Goal: Transaction & Acquisition: Book appointment/travel/reservation

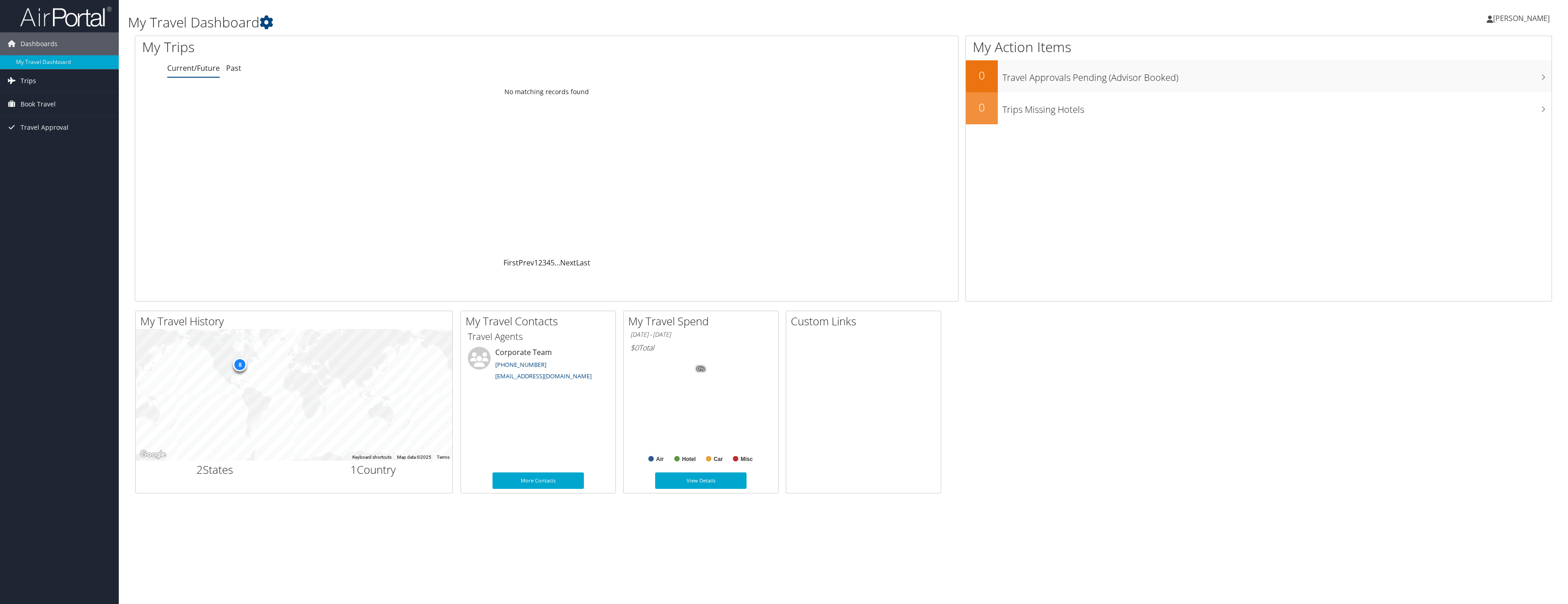
click at [28, 80] on span "Trips" at bounding box center [28, 80] width 16 height 23
click at [56, 101] on link "Current/Future Trips" at bounding box center [59, 99] width 119 height 14
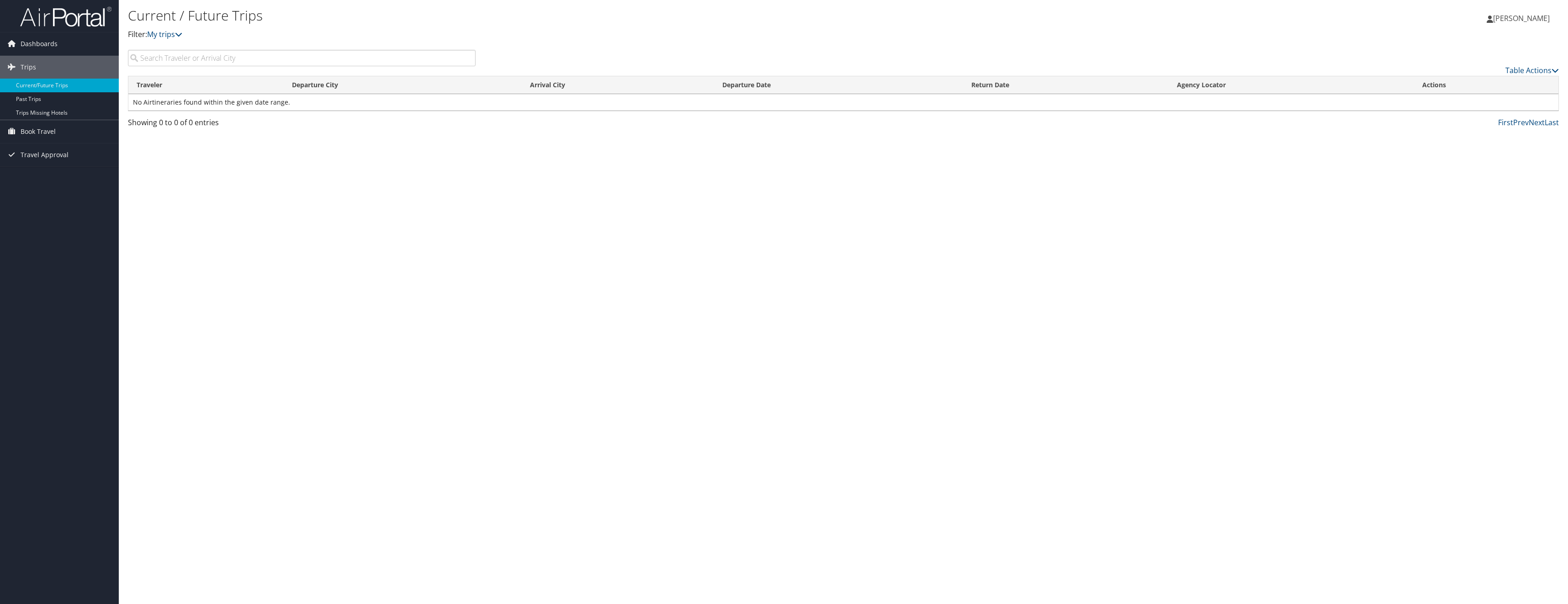
click at [229, 56] on input "search" at bounding box center [302, 57] width 348 height 16
type input "[GEOGRAPHIC_DATA][PERSON_NAME]"
click at [13, 40] on icon at bounding box center [11, 43] width 14 height 14
click at [50, 63] on link "My Travel Dashboard" at bounding box center [59, 62] width 119 height 14
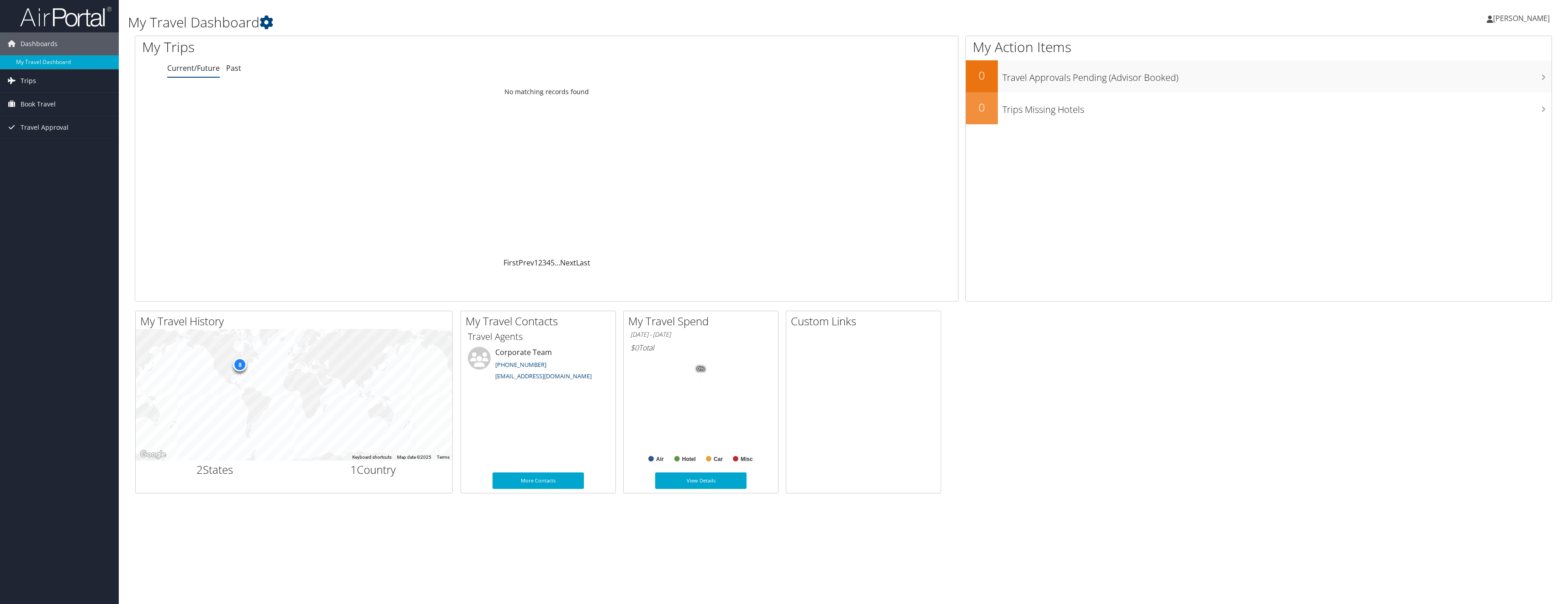
click at [42, 83] on link "Trips" at bounding box center [59, 80] width 119 height 23
click at [45, 143] on span "Book Travel" at bounding box center [38, 145] width 35 height 23
click at [74, 162] on link "Agent Booking Request" at bounding box center [59, 163] width 119 height 14
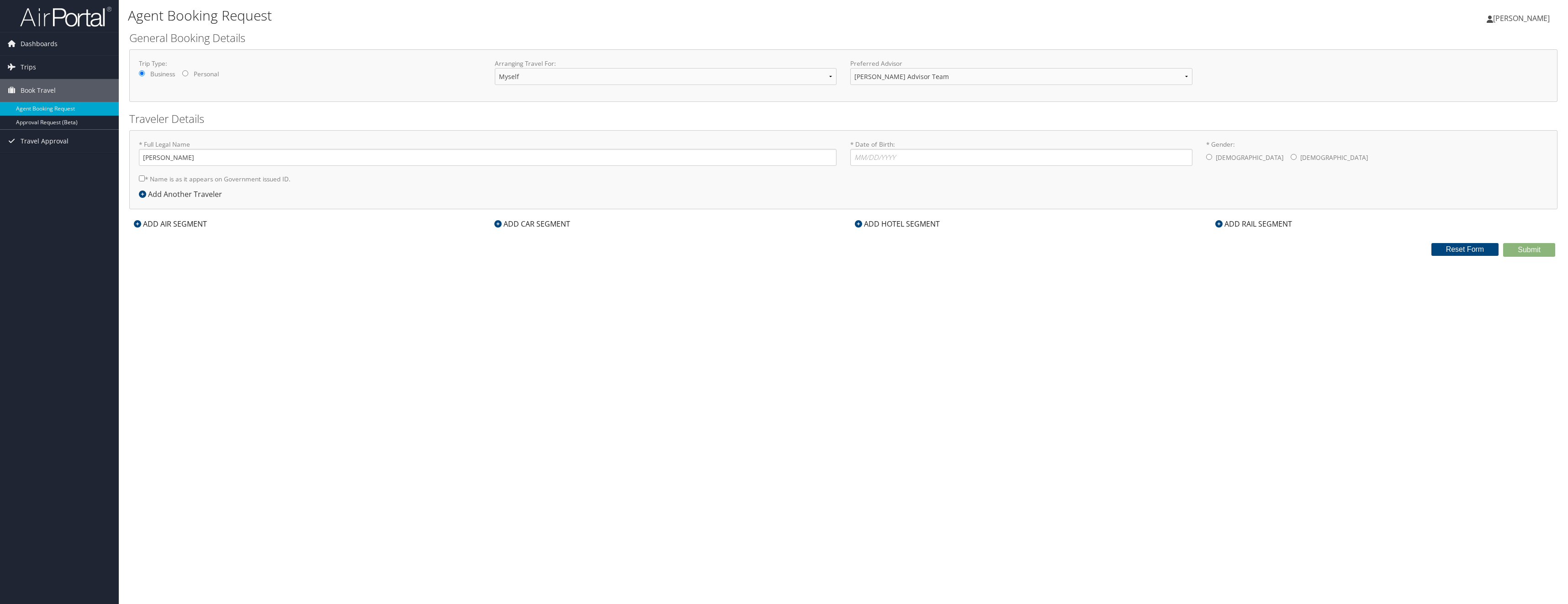
click at [142, 179] on input "* Name is as it appears on Government issued ID." at bounding box center [142, 178] width 6 height 6
checkbox input "true"
click at [863, 155] on input "* Date of Birth: Invalid Date" at bounding box center [1022, 157] width 342 height 17
type input "[DATE]"
click at [1211, 158] on input "* Gender: [DEMOGRAPHIC_DATA] [DEMOGRAPHIC_DATA]" at bounding box center [1209, 157] width 6 height 6
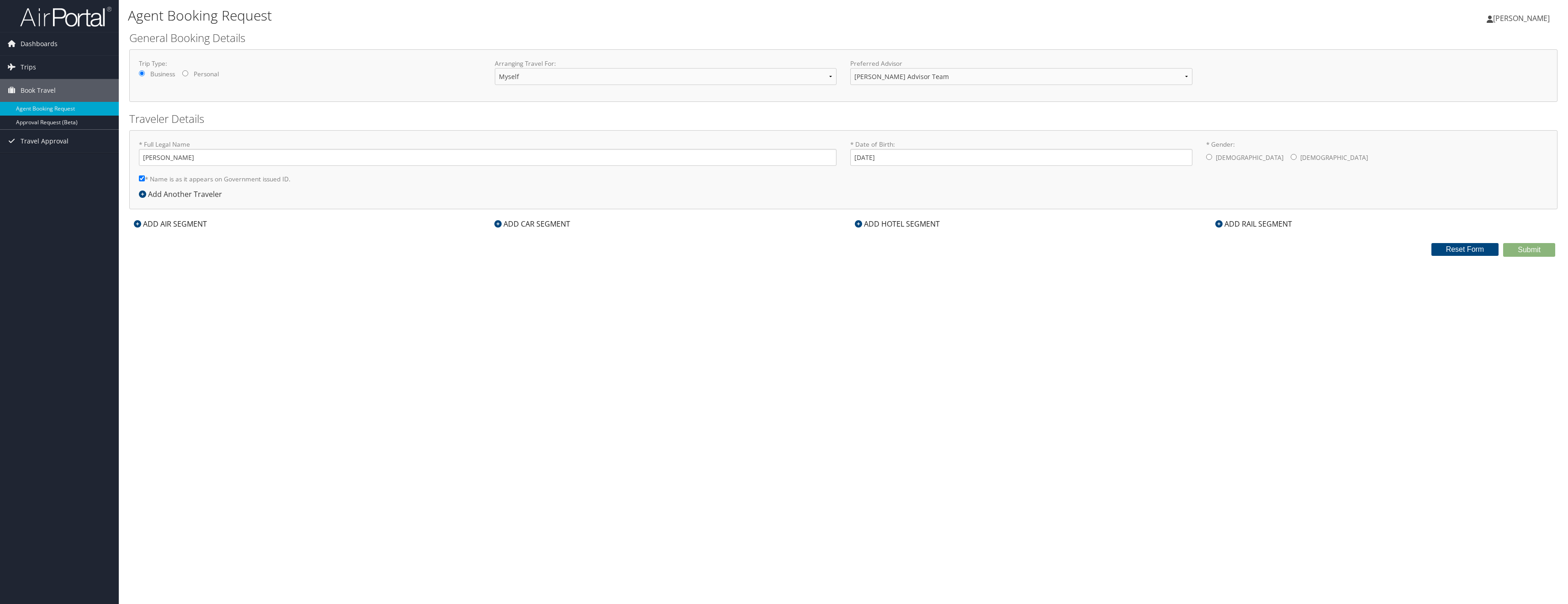
radio input "true"
click at [138, 225] on icon at bounding box center [137, 223] width 7 height 7
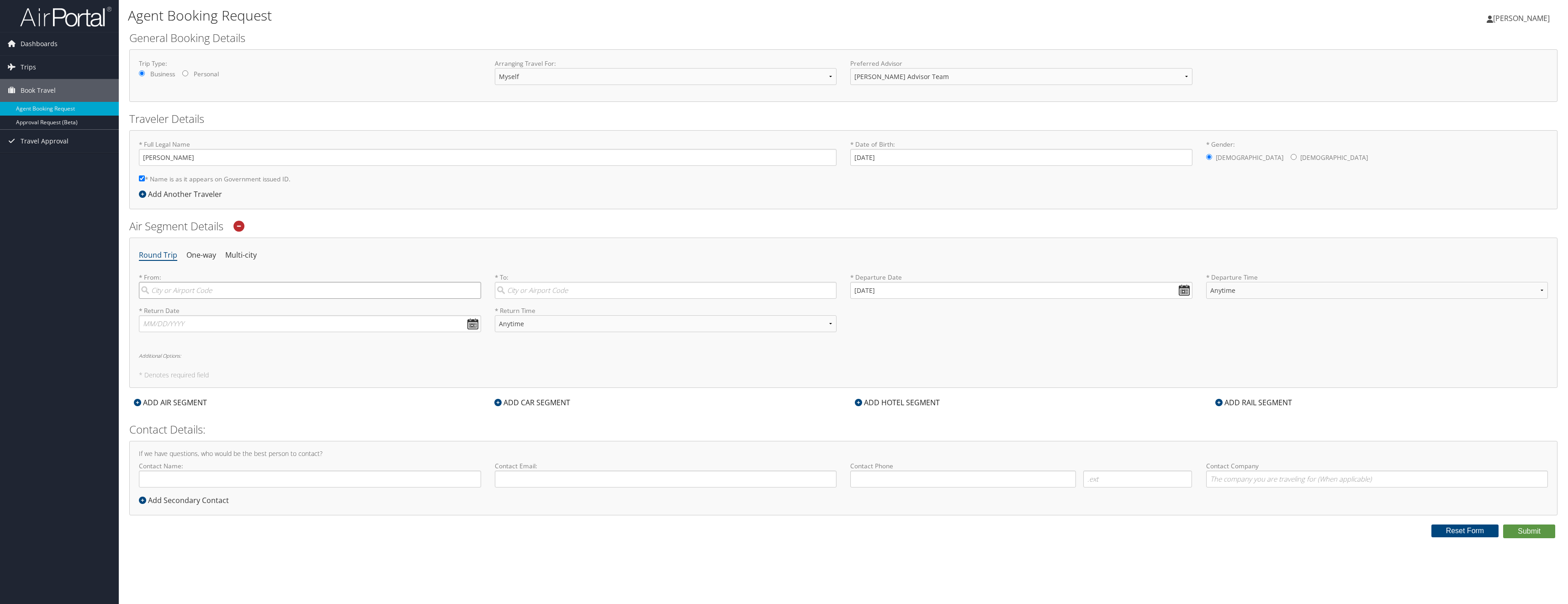
click at [174, 292] on input "search" at bounding box center [310, 291] width 342 height 17
click at [184, 307] on div "Detroit (DET MI)" at bounding box center [311, 310] width 330 height 12
click at [184, 299] on input "detroit" at bounding box center [310, 291] width 342 height 17
type input "Detroit (DET MI)"
click at [546, 291] on input "search" at bounding box center [666, 291] width 342 height 17
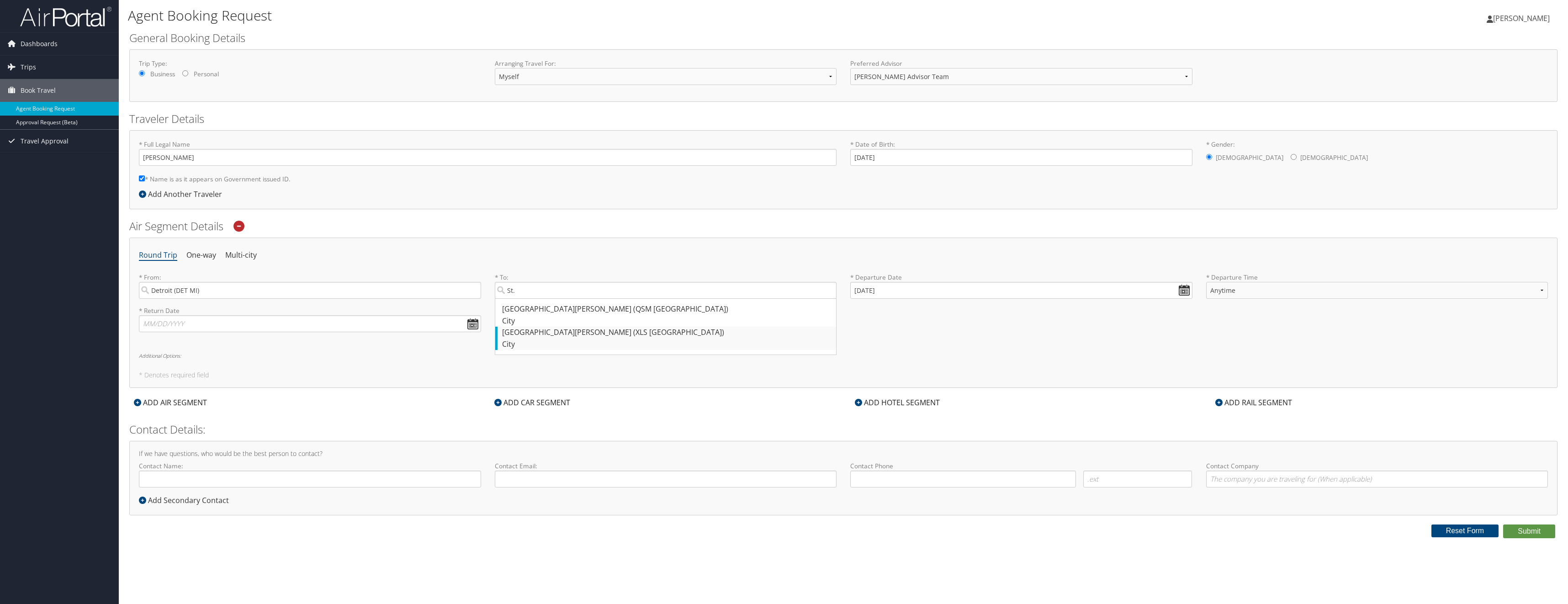
click at [543, 333] on div "St. Louis (XLS Senegal)" at bounding box center [666, 332] width 330 height 12
click at [543, 299] on input "St." at bounding box center [666, 291] width 342 height 17
type input "St. Louis (XLS Senegal)"
click at [1537, 293] on select "Anytime Early Morning (5AM-7AM) Morning (7AM-12PM) Afternoon (12PM-5PM) Evening…" at bounding box center [1377, 291] width 342 height 17
select select "5PM-10PM"
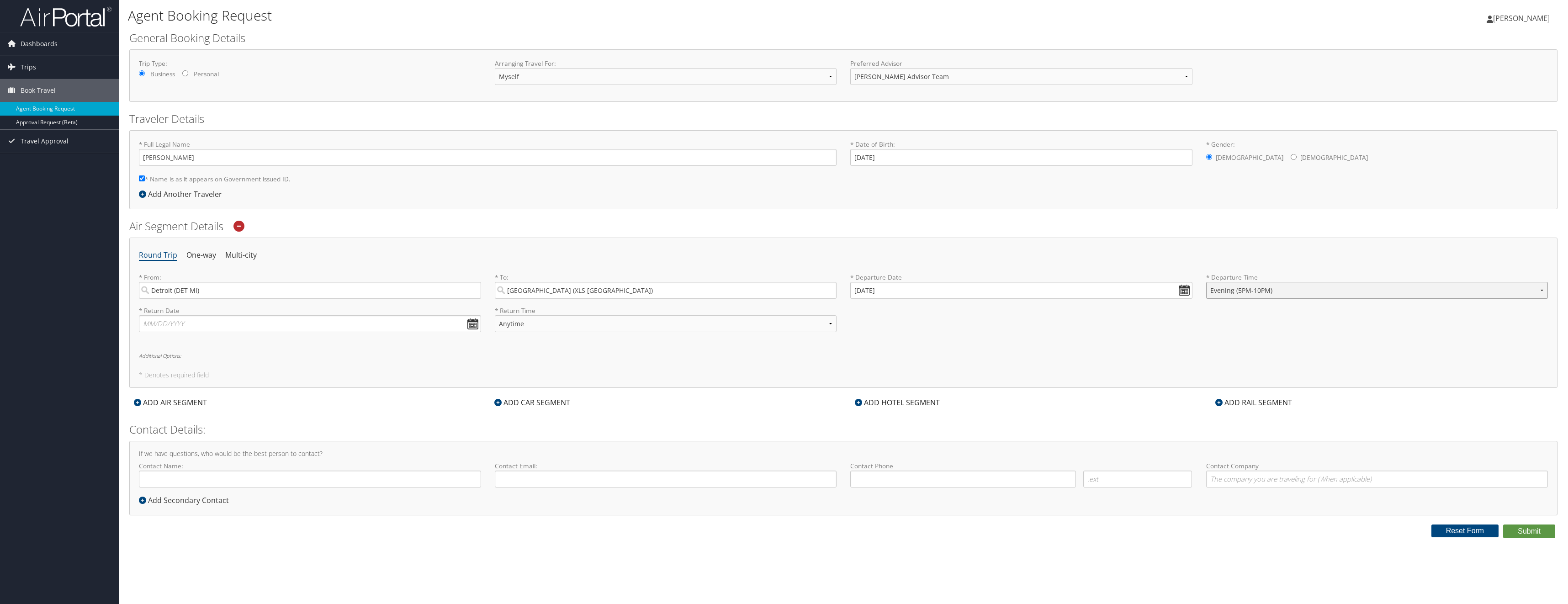
click at [1206, 282] on select "Anytime Early Morning (5AM-7AM) Morning (7AM-12PM) Afternoon (12PM-5PM) Evening…" at bounding box center [1377, 291] width 342 height 17
click at [161, 325] on input "text" at bounding box center [310, 324] width 342 height 17
type input "10/16/25"
click at [612, 325] on select "Anytime Early Morning (5AM-7AM) Morning (7AM-12PM) Afternoon (12PM-5PM) Evening…" at bounding box center [666, 324] width 342 height 17
select select "12PM-5PM"
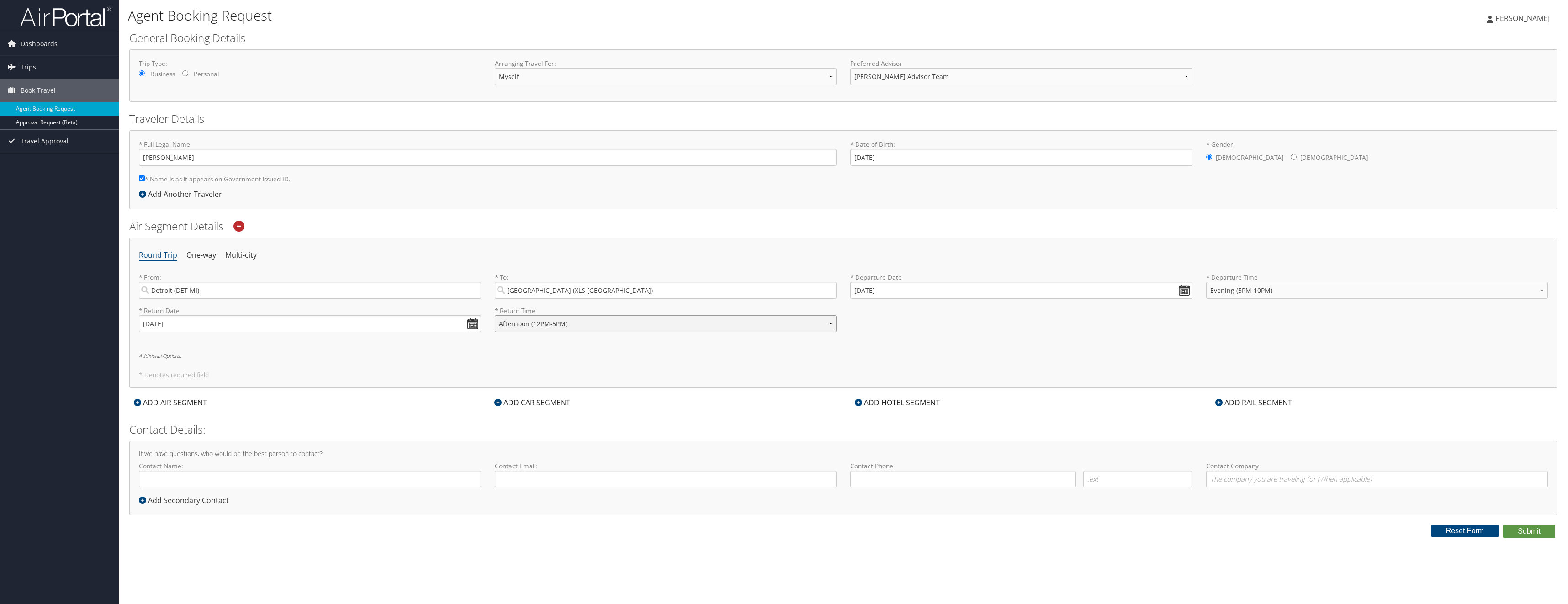
click at [495, 315] on select "Anytime Early Morning (5AM-7AM) Morning (7AM-12PM) Afternoon (12PM-5PM) Evening…" at bounding box center [666, 324] width 342 height 17
click at [135, 402] on icon at bounding box center [137, 402] width 7 height 7
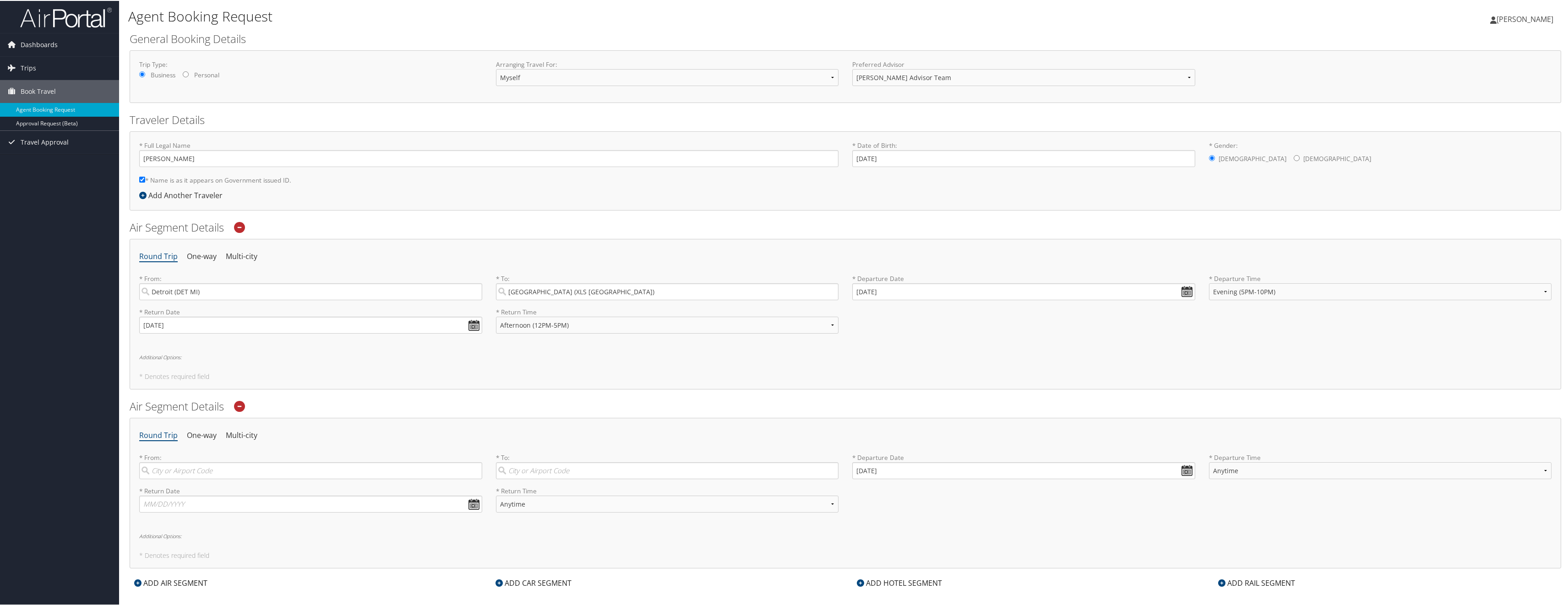
click at [240, 407] on icon at bounding box center [239, 406] width 11 height 11
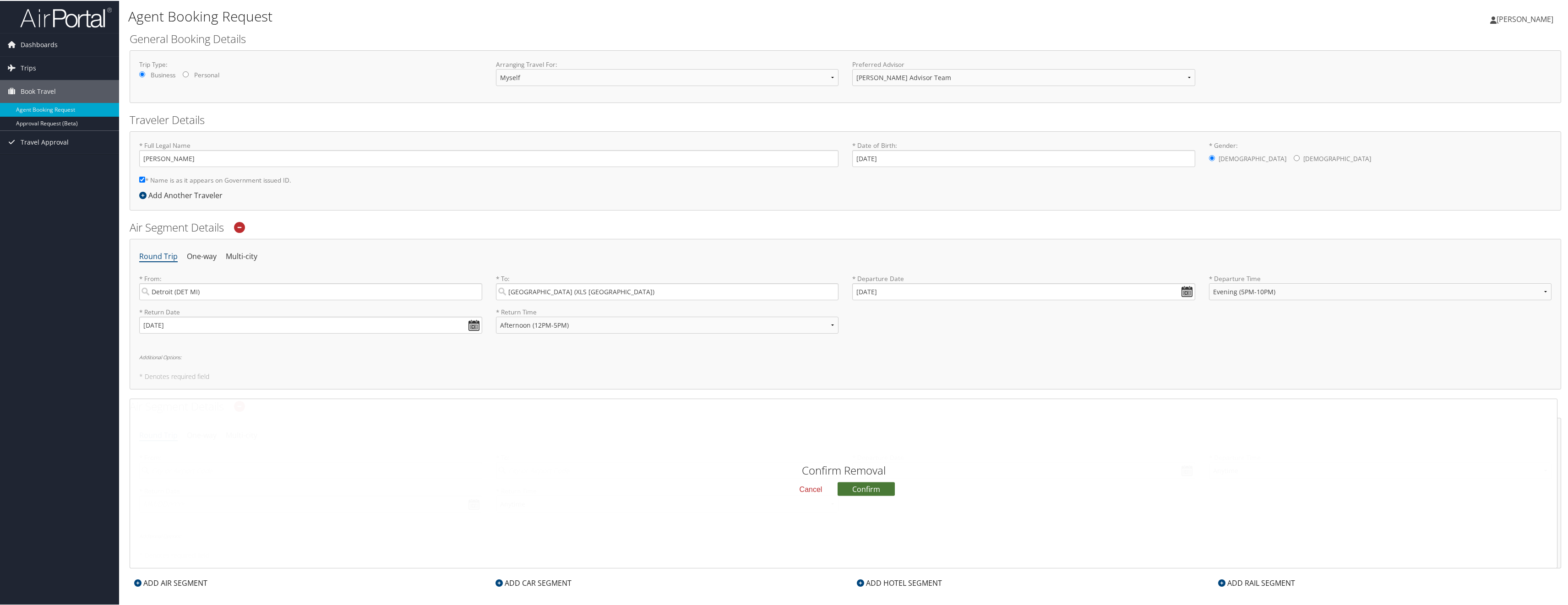
click at [869, 489] on button "Confirm" at bounding box center [865, 488] width 57 height 14
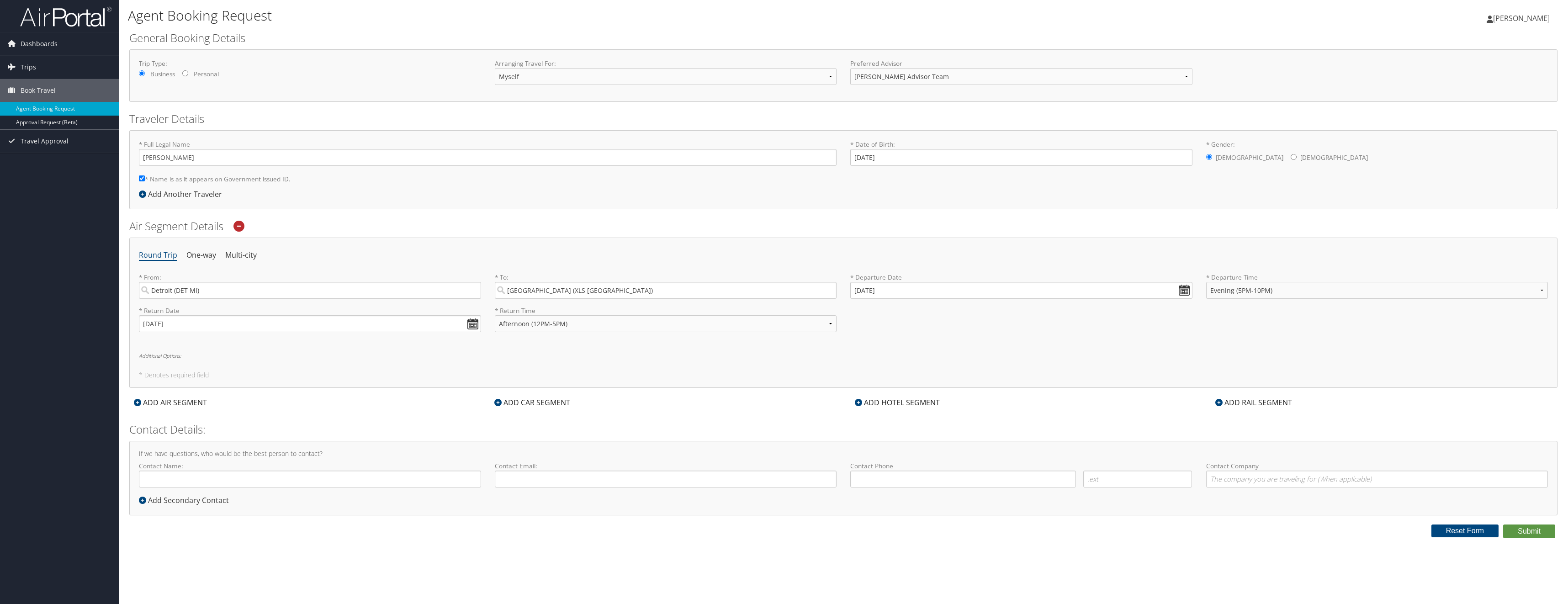
click at [498, 402] on icon at bounding box center [497, 402] width 7 height 7
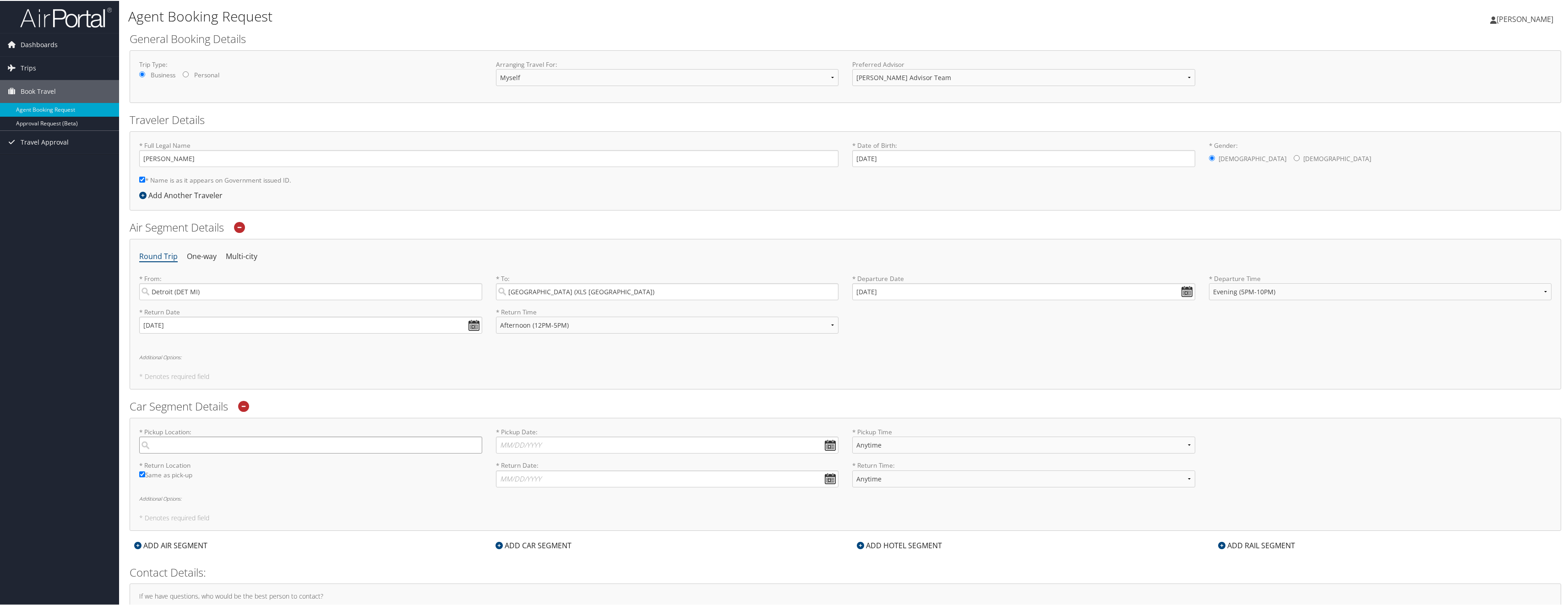
click at [191, 443] on input "search" at bounding box center [311, 444] width 343 height 17
click at [359, 411] on h2 "Car Segment Details" at bounding box center [845, 406] width 1431 height 16
click at [529, 445] on input "* Pickup Date: Dates must be valid" at bounding box center [667, 444] width 343 height 17
click at [864, 291] on input "09/29/2025" at bounding box center [1024, 291] width 343 height 17
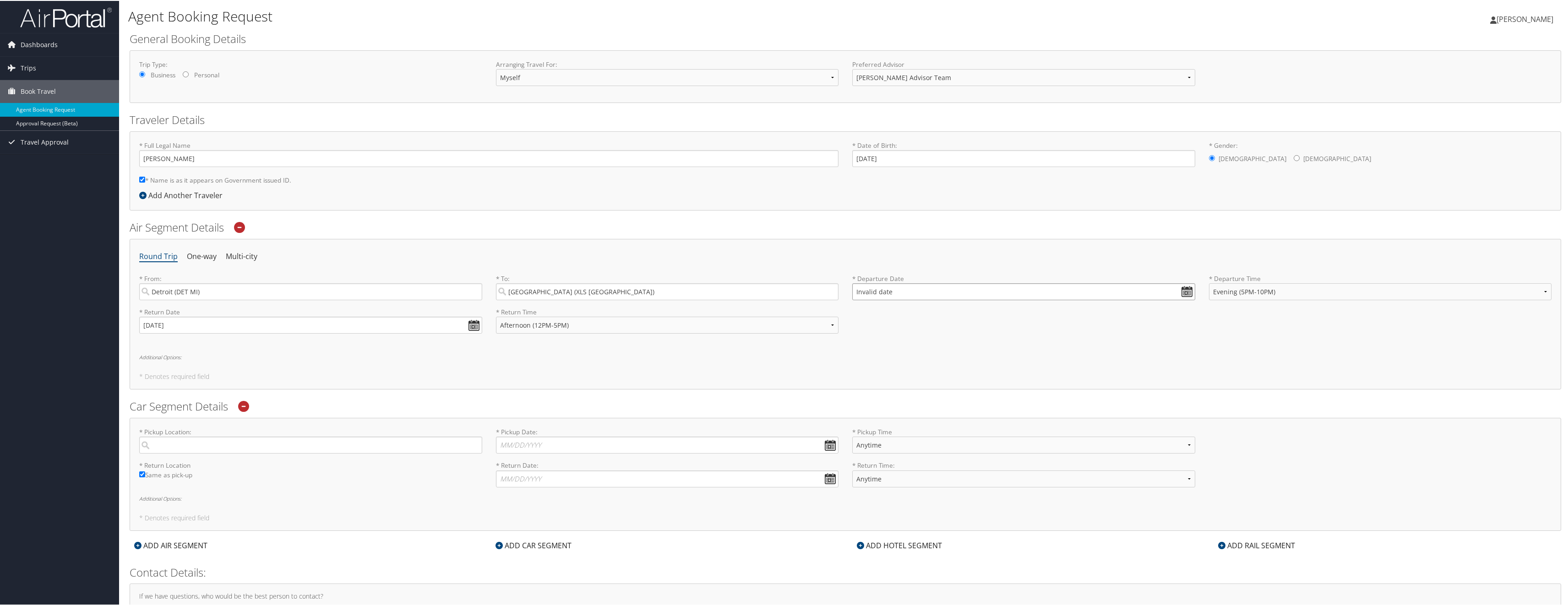
click at [862, 295] on input "Invalid date" at bounding box center [1024, 291] width 343 height 17
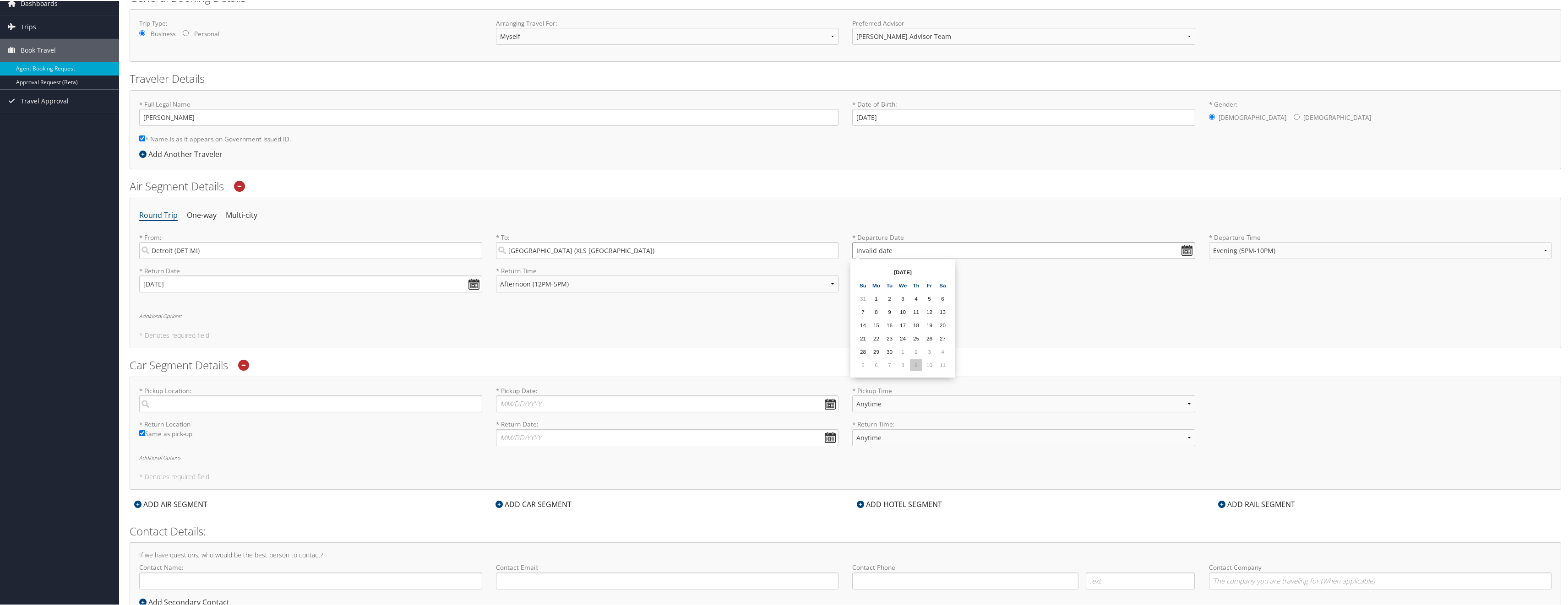
scroll to position [75, 0]
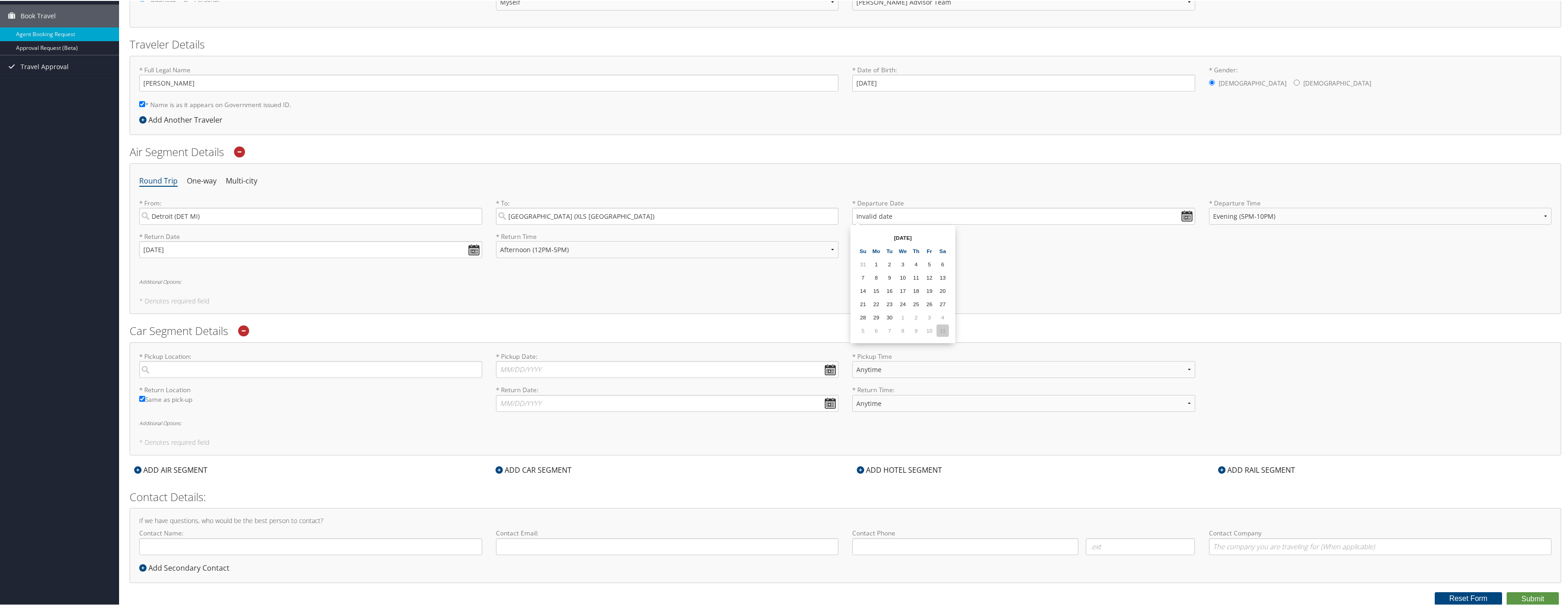
click at [943, 330] on td "11" at bounding box center [942, 330] width 12 height 12
click at [868, 217] on input "10/11/2025" at bounding box center [1024, 215] width 343 height 17
click at [865, 289] on td "12" at bounding box center [863, 290] width 12 height 12
type input "10/12/2025"
click at [176, 370] on input "search" at bounding box center [311, 369] width 343 height 17
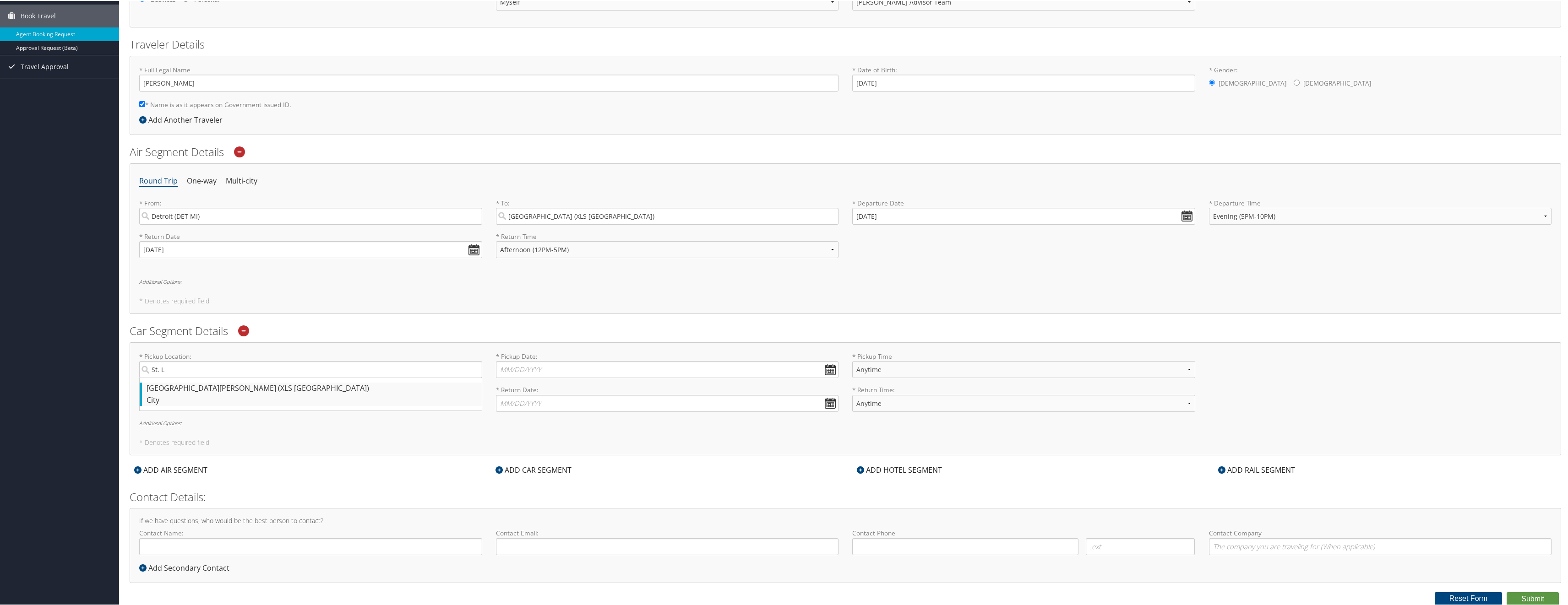
click at [173, 388] on div "St. Louis (XLS Senegal)" at bounding box center [311, 388] width 330 height 12
click at [173, 377] on input "St. L" at bounding box center [311, 369] width 343 height 17
type input "St. Louis"
click at [509, 366] on input "* Pickup Date: Dates must be valid" at bounding box center [667, 369] width 343 height 17
click at [828, 372] on input "10122025" at bounding box center [667, 369] width 343 height 17
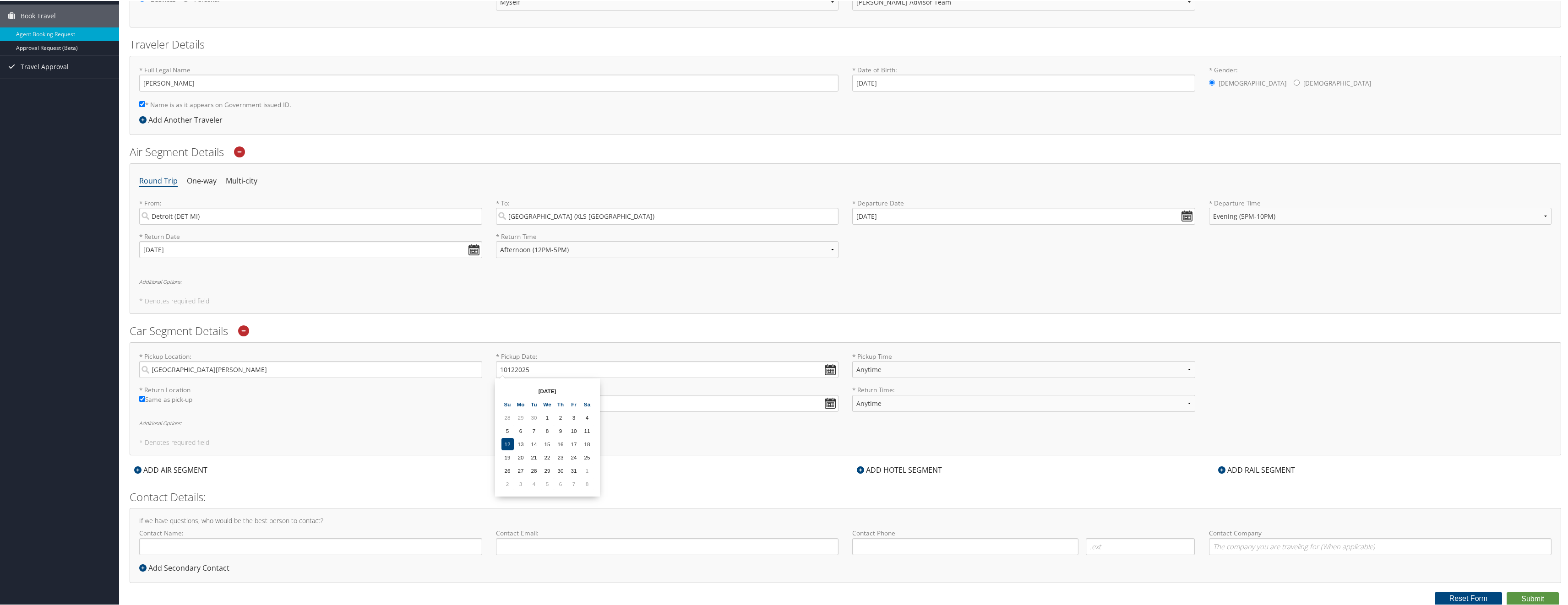
click at [504, 443] on td "12" at bounding box center [507, 443] width 12 height 12
type input "10/12/2025"
click at [918, 372] on select "Anytime 12:00 AM 1:00 AM 2:00 AM 3:00 AM 4:00 AM 5:00 AM 6:00 AM 7:00 AM 8:00 A…" at bounding box center [1024, 369] width 343 height 17
click at [512, 400] on input "* Return Date: Dates must be valid" at bounding box center [667, 403] width 343 height 17
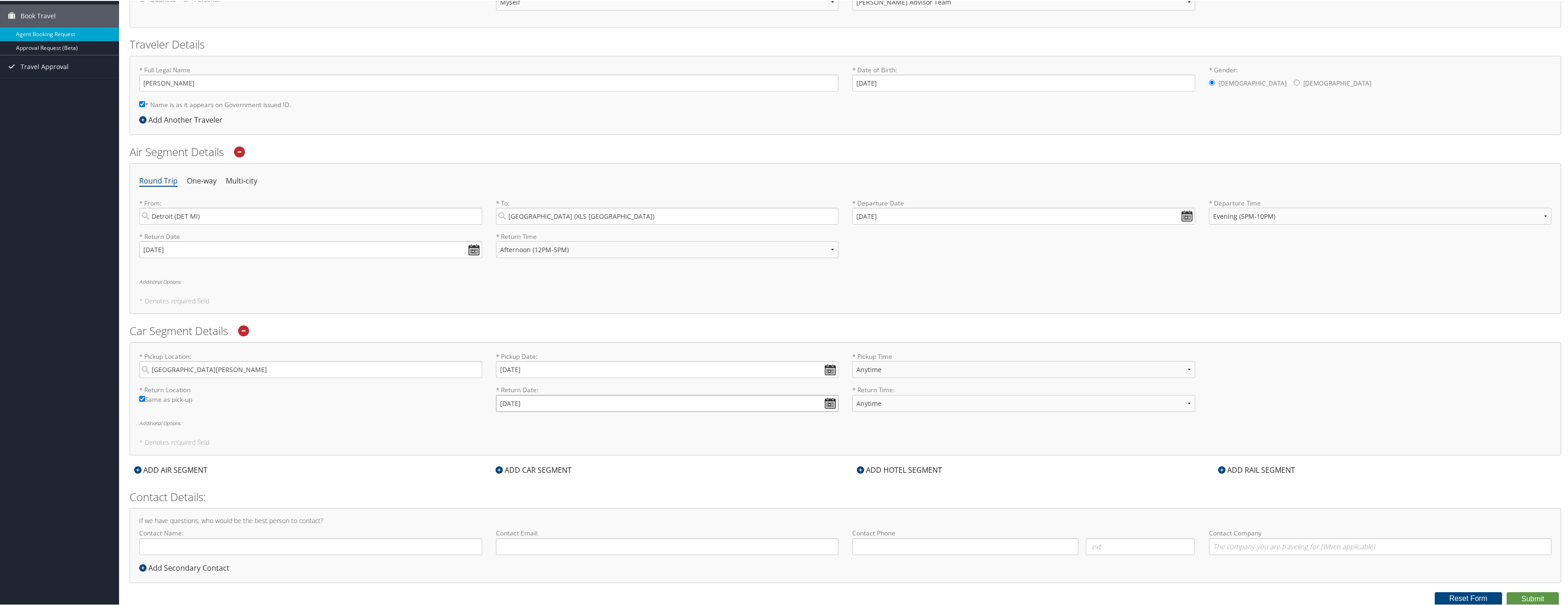
type input "10/16/25"
click at [862, 468] on icon at bounding box center [860, 469] width 7 height 7
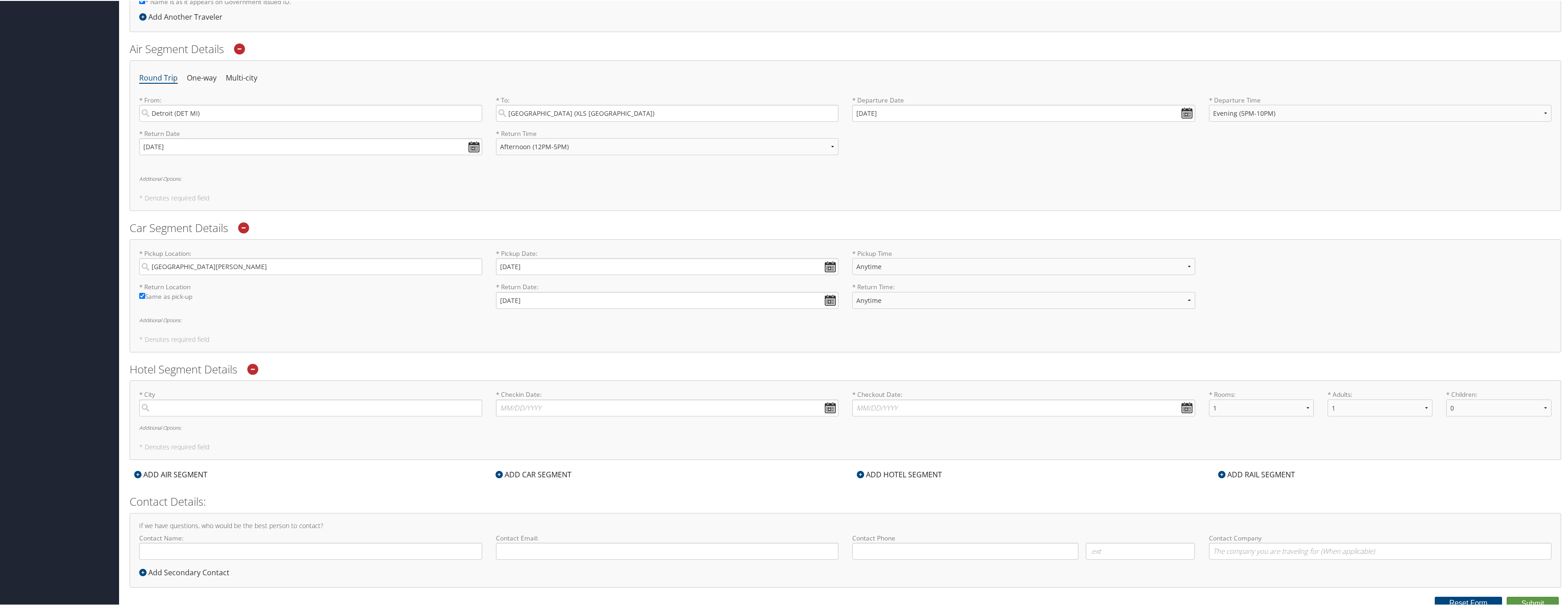
scroll to position [183, 0]
click at [156, 400] on input "search" at bounding box center [311, 403] width 343 height 17
type input "St. Louis"
type input "( ) -"
click at [502, 402] on input "* Checkin Date: Dates must be valid" at bounding box center [667, 403] width 343 height 17
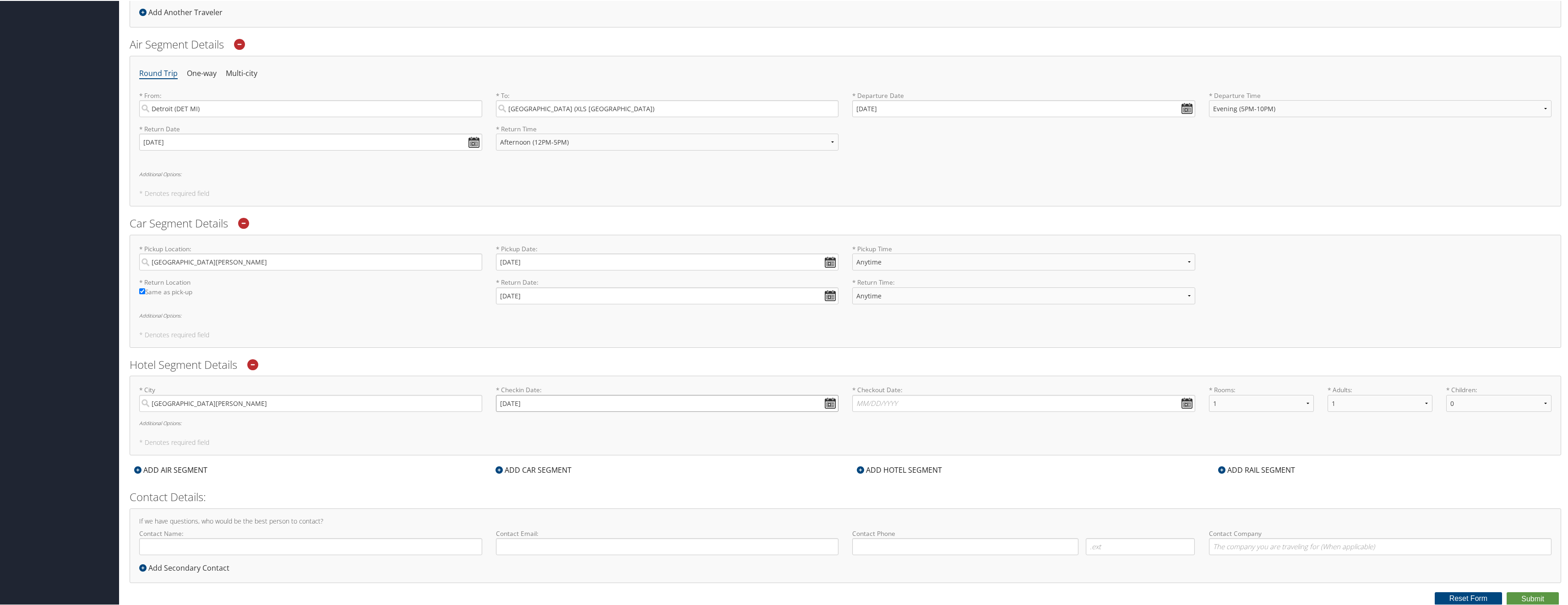
type input "10/12/25"
click at [875, 400] on input "* Checkout Date: Dates must be valid" at bounding box center [1024, 403] width 343 height 17
type input "0"
type input "10/"
